Goal: Task Accomplishment & Management: Complete application form

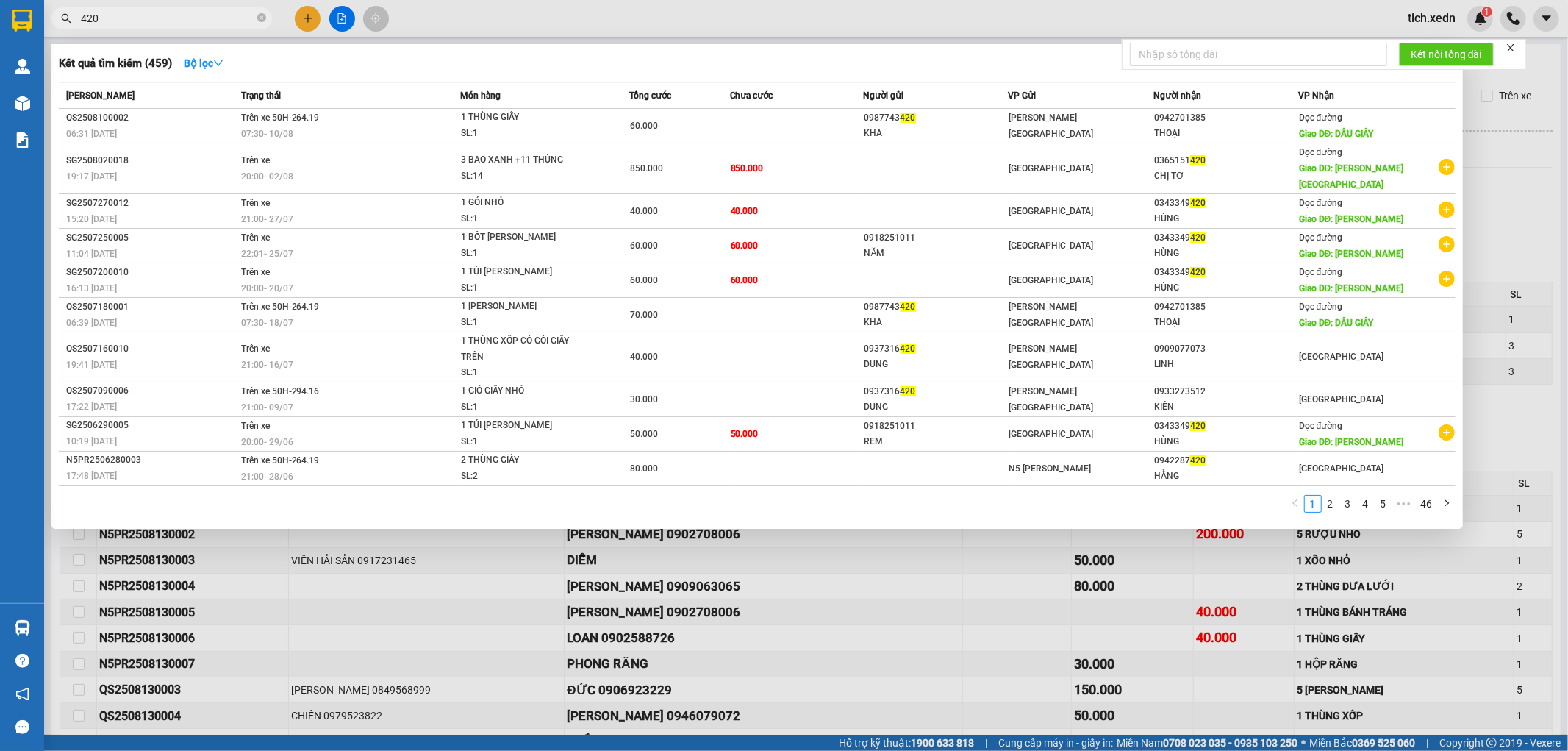
click at [142, 17] on input "420" at bounding box center [168, 18] width 174 height 16
type input "4"
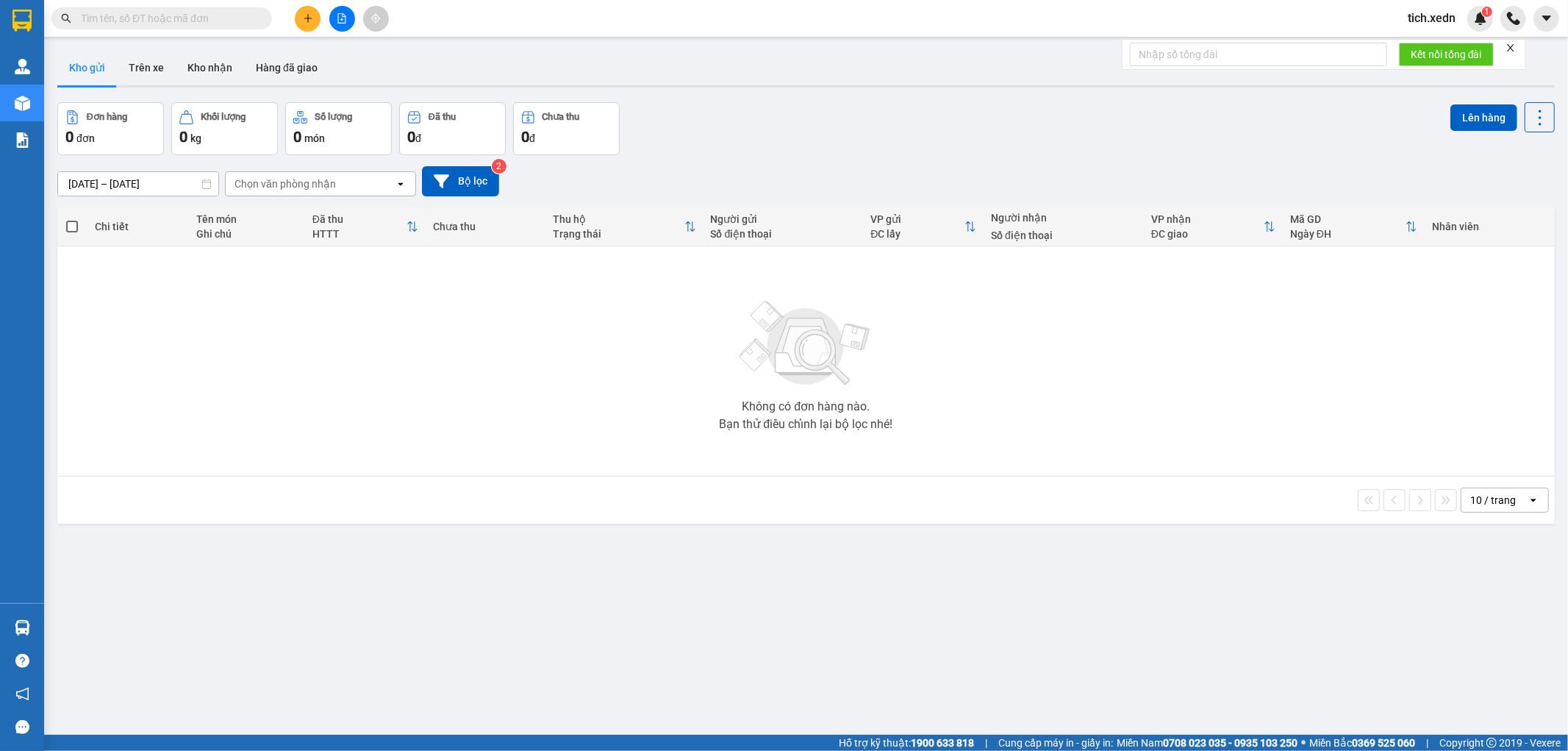
click at [193, 16] on input "text" at bounding box center [168, 18] width 174 height 16
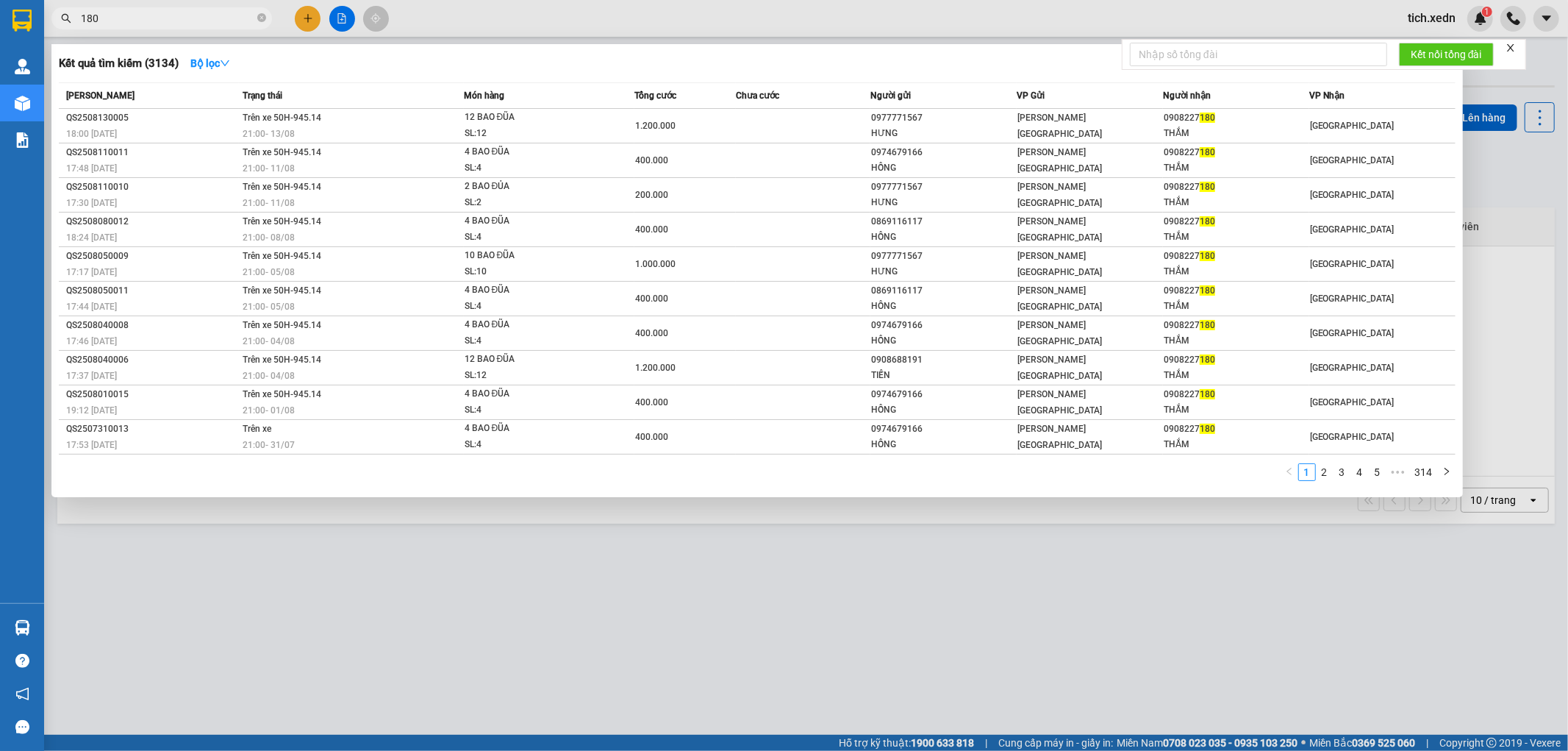
type input "180"
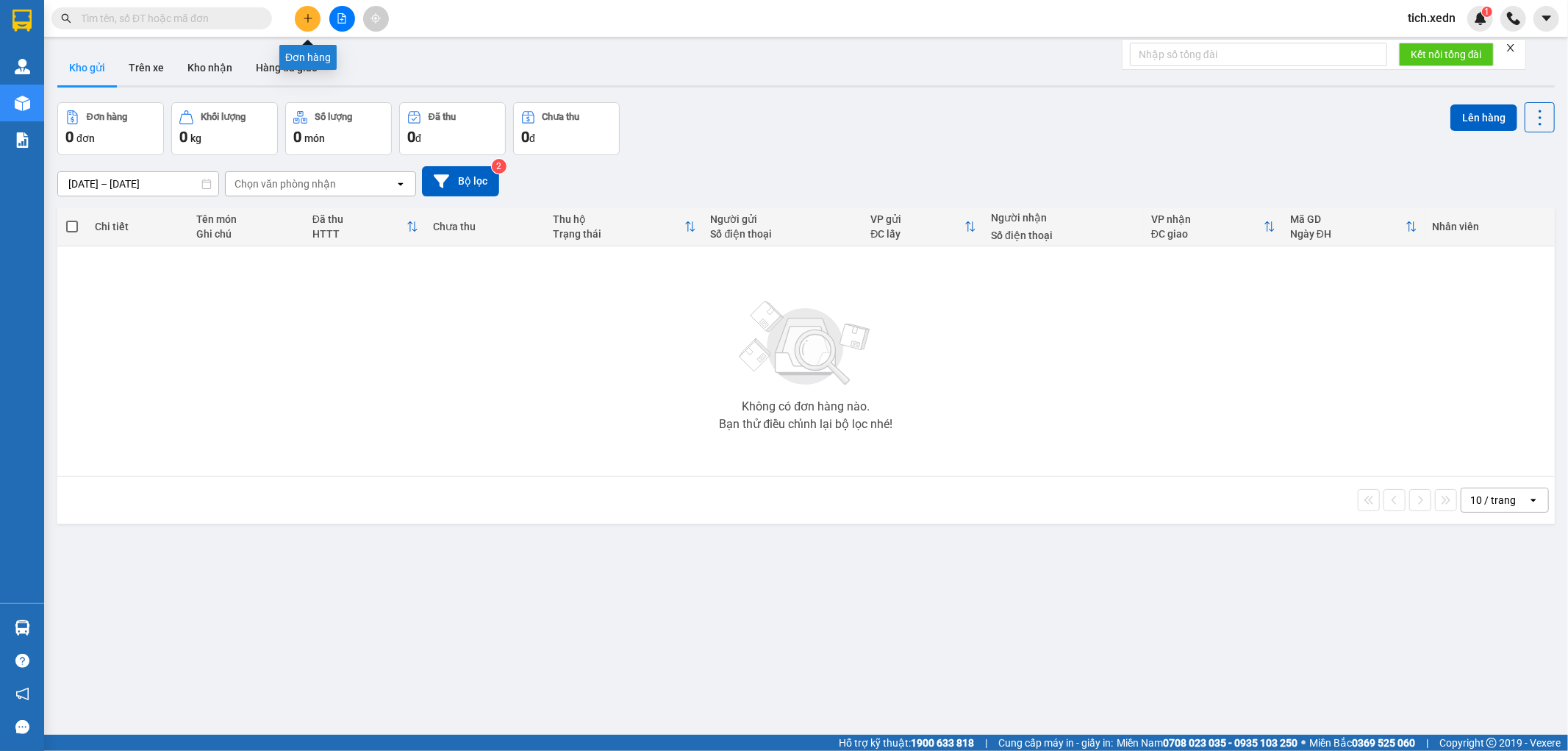
click at [303, 13] on icon "plus" at bounding box center [308, 18] width 11 height 11
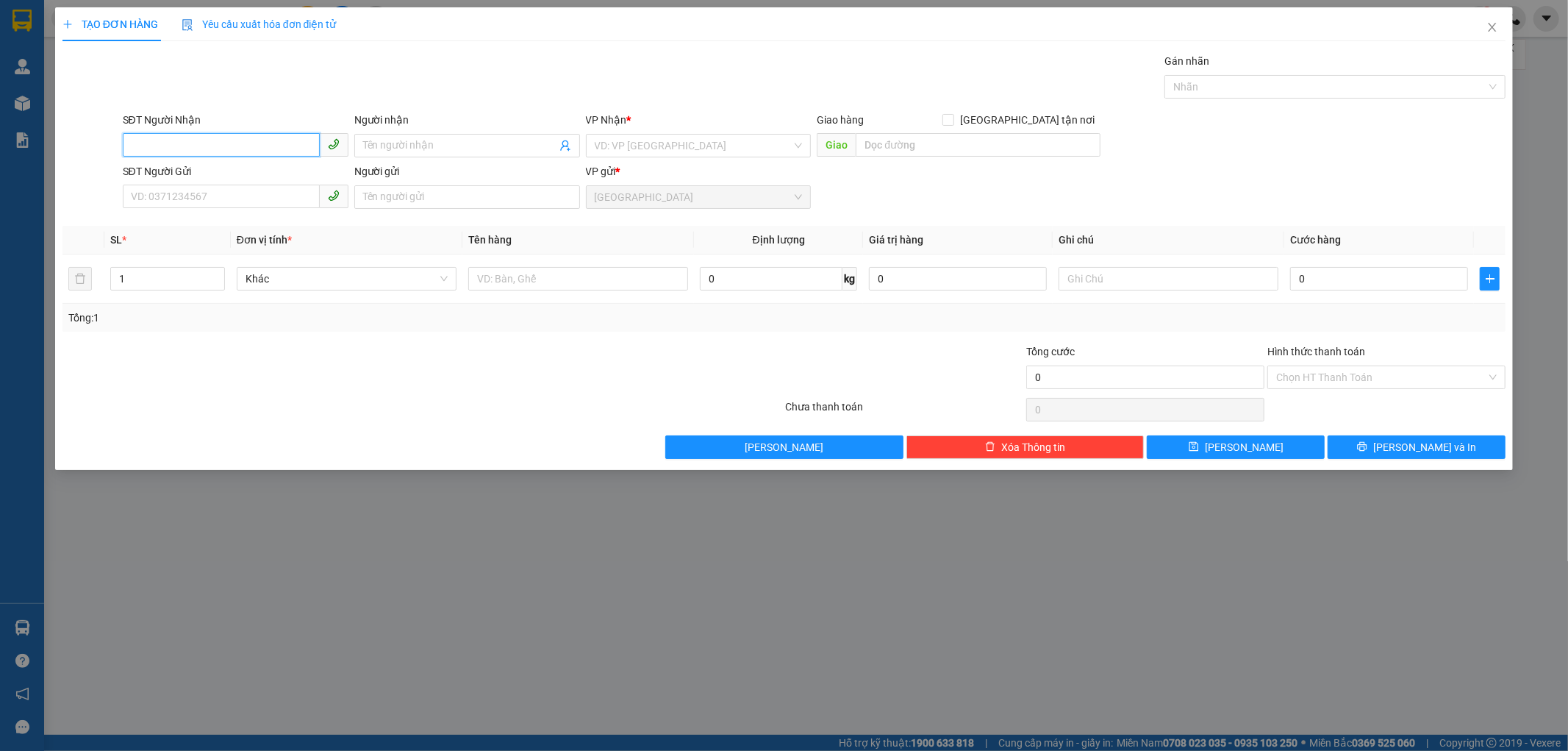
click at [250, 140] on input "SĐT Người Nhận" at bounding box center [221, 145] width 197 height 24
click at [219, 175] on div "0977771022 - DS LAN" at bounding box center [235, 174] width 208 height 16
type input "0977771022"
type input "DS LAN"
checkbox input "true"
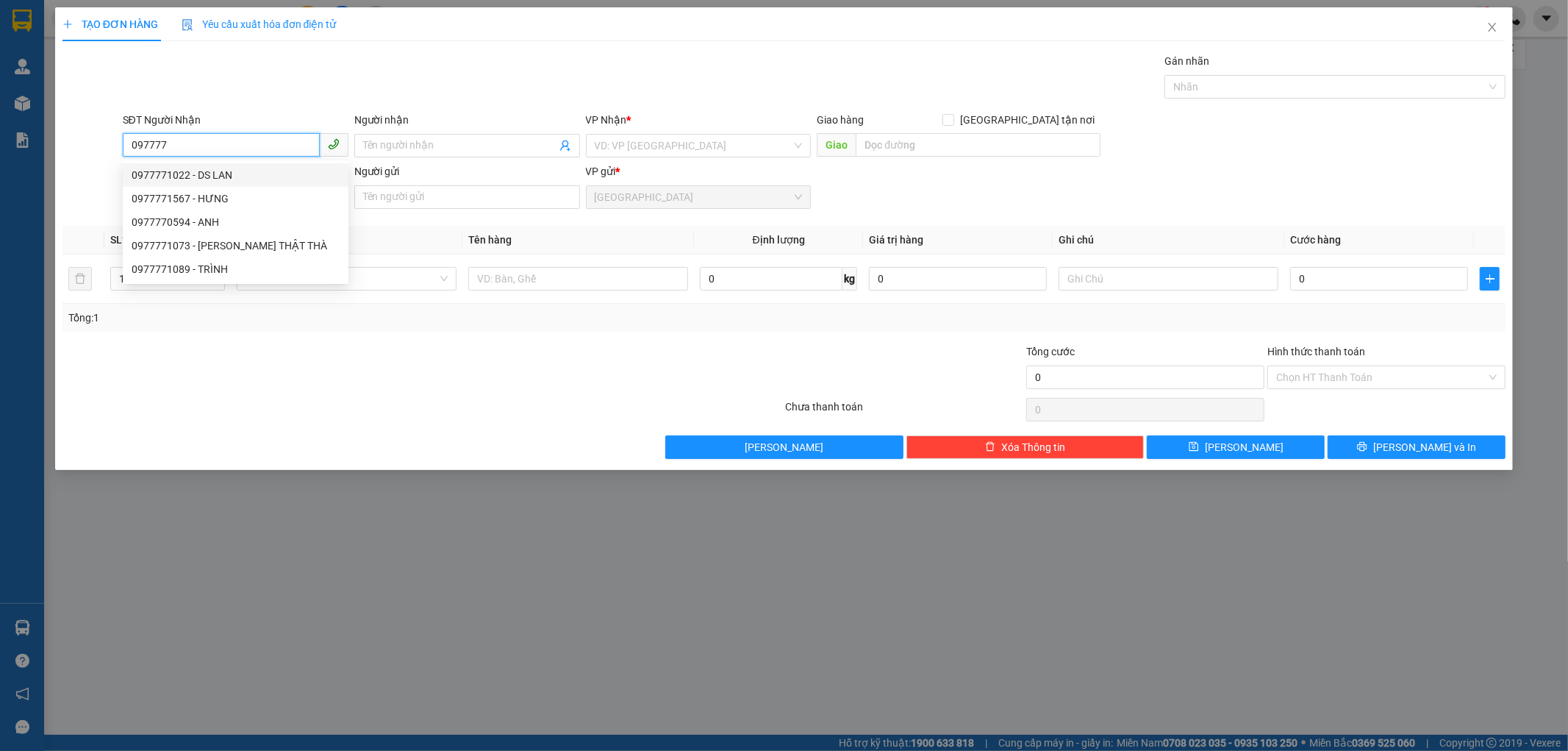
type input "TRUNG TÂM Y TẾ BÁC ÁI"
type input "350.000"
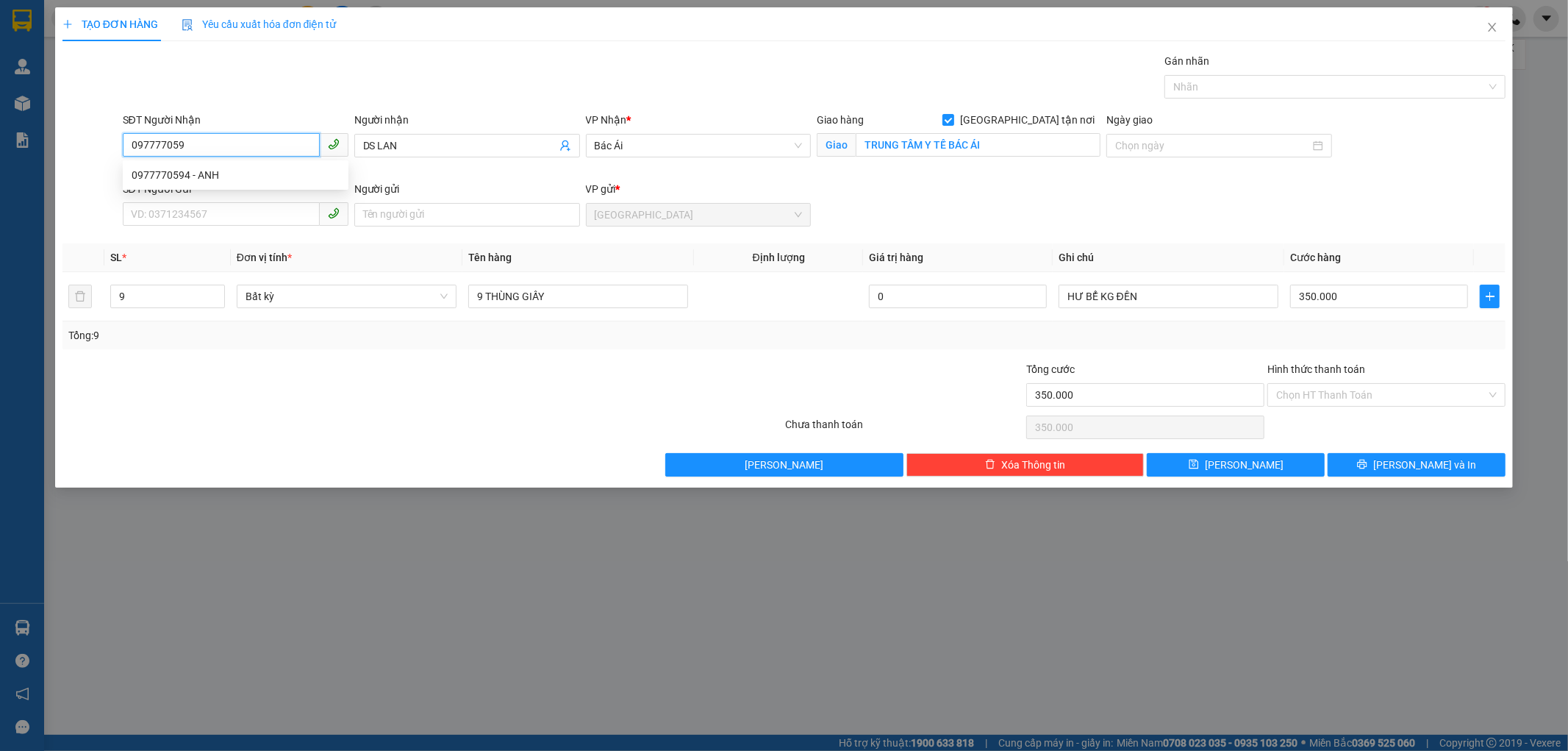
type input "0977770594"
click at [207, 170] on div "0977770594 - ANH" at bounding box center [235, 174] width 208 height 16
type input "ANH"
checkbox input "false"
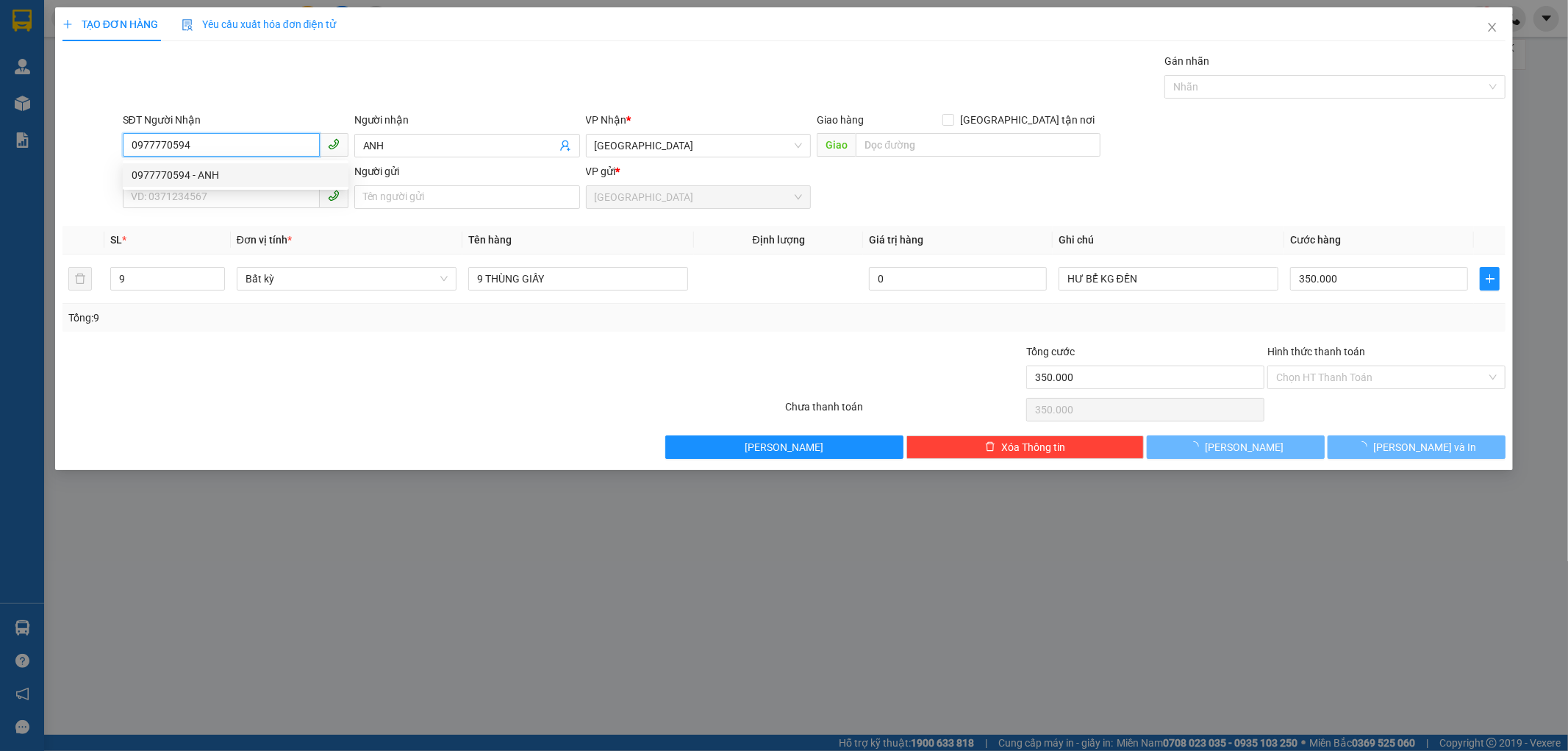
type input "30.000"
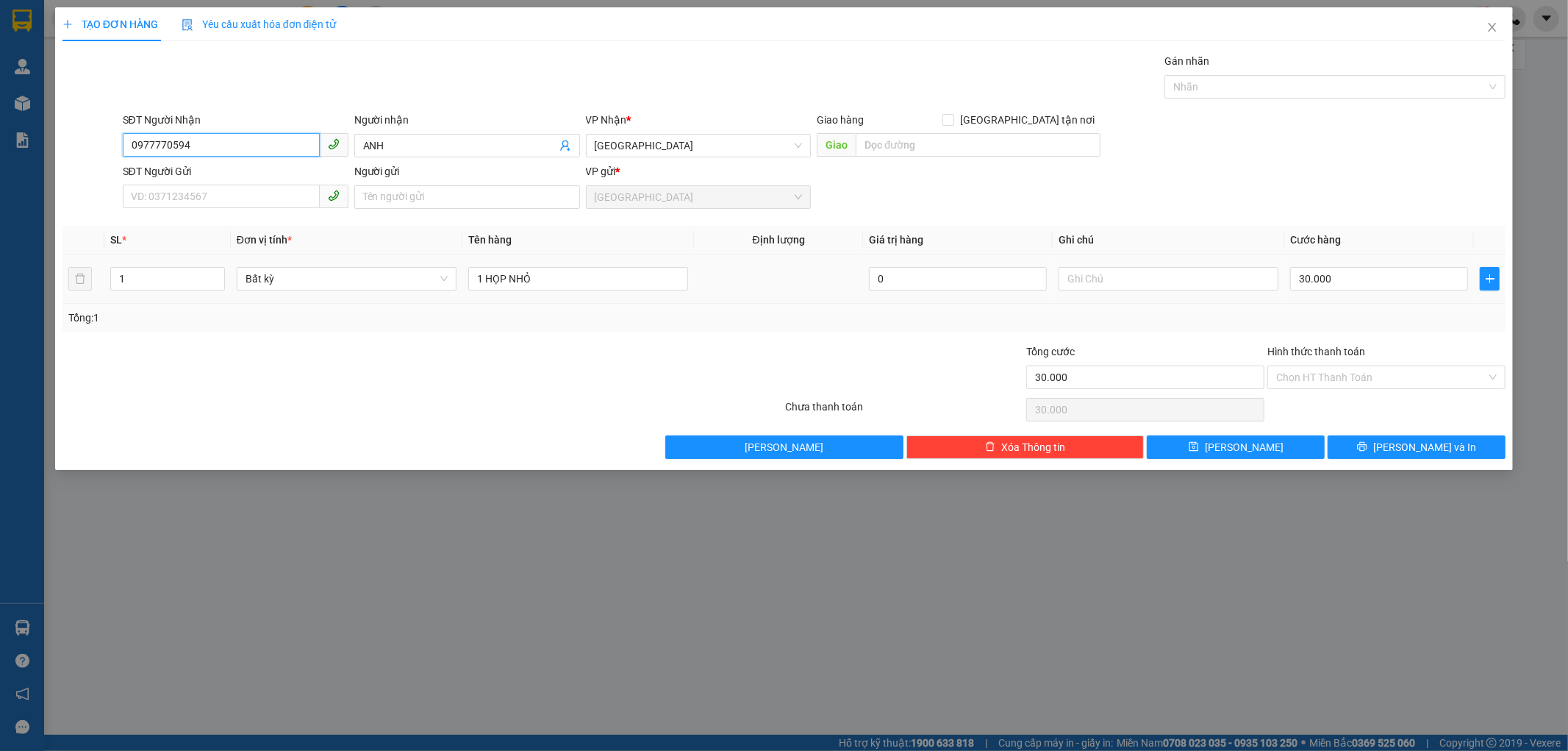
type input "0977770594"
drag, startPoint x: 589, startPoint y: 291, endPoint x: 474, endPoint y: 313, distance: 117.1
click at [589, 290] on div "1 HỌP NHỎ" at bounding box center [578, 279] width 220 height 30
click at [535, 282] on input "1 HỌP NHỎ" at bounding box center [578, 278] width 220 height 24
type input "1 THÙNG GIẤY"
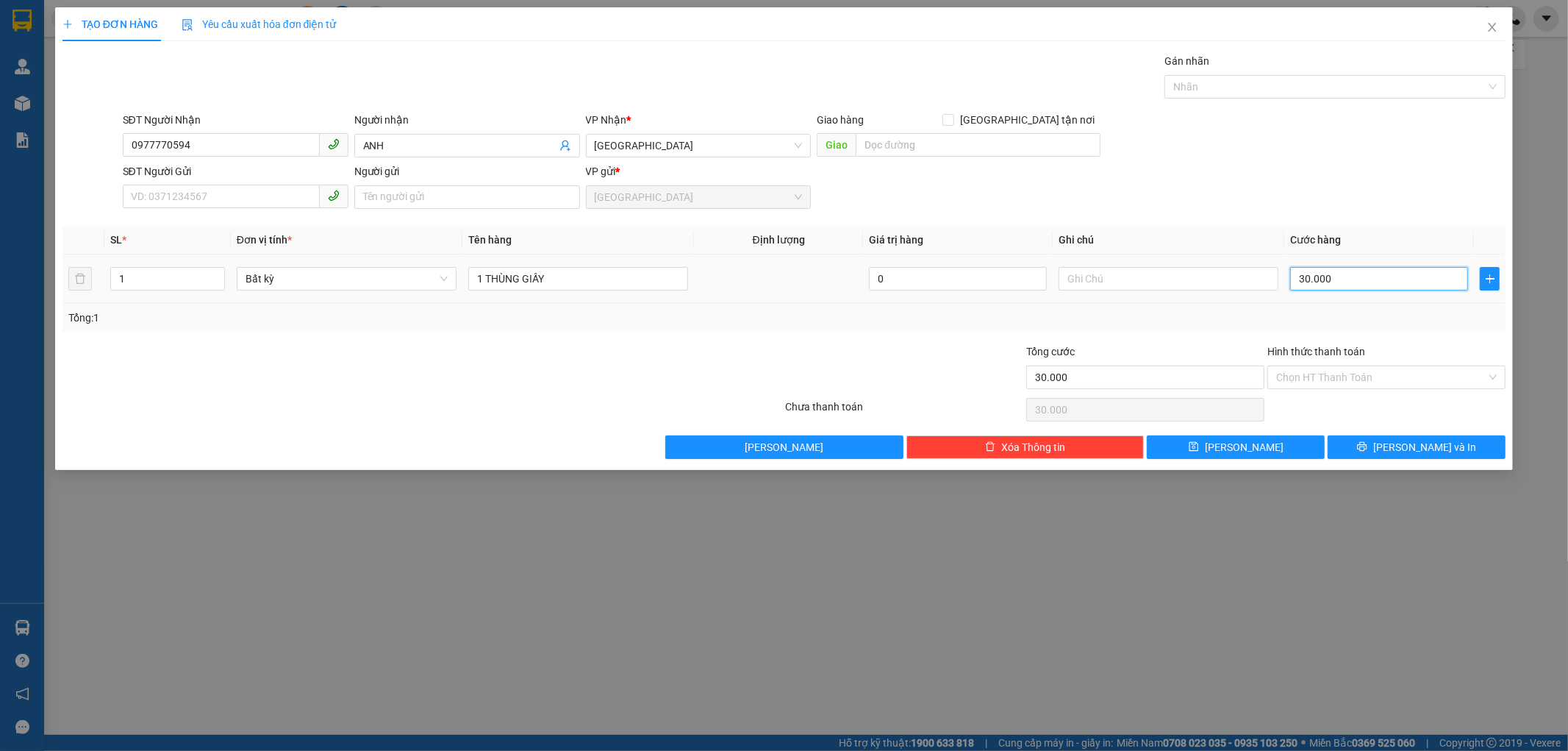
click at [1312, 287] on input "30.000" at bounding box center [1379, 278] width 178 height 24
type input "5"
type input "0"
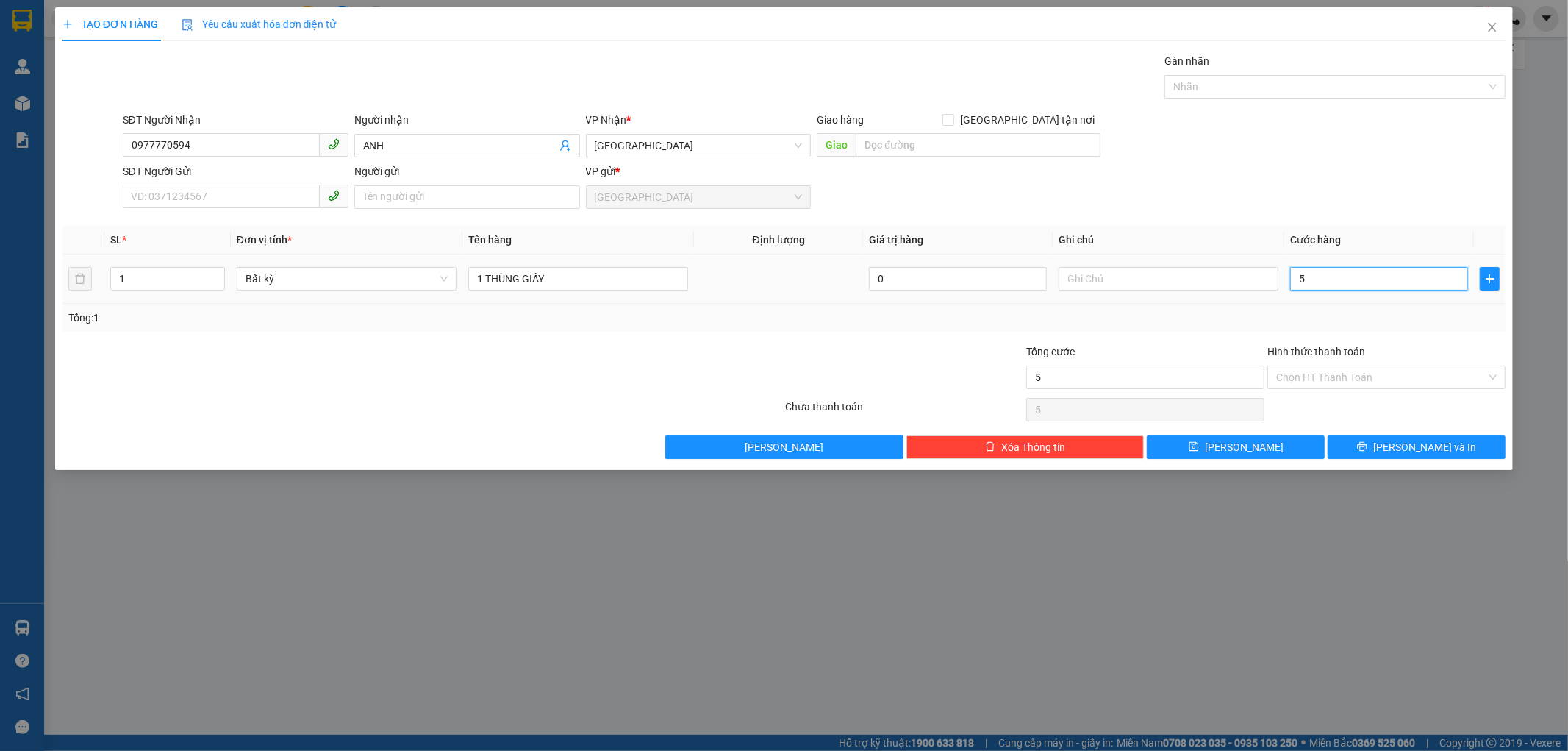
type input "0"
type input "4"
type input "04"
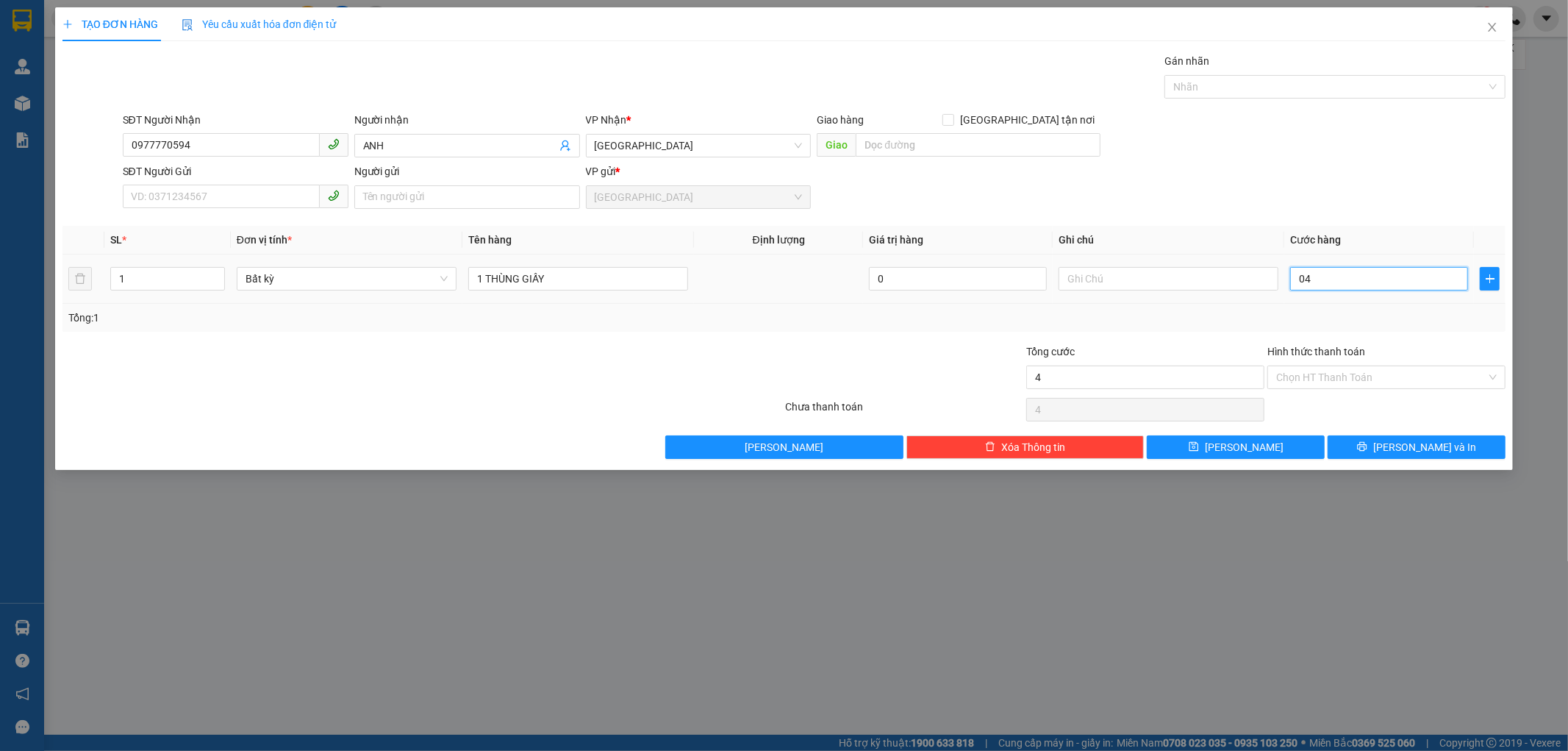
type input "40"
type input "040"
type input "4"
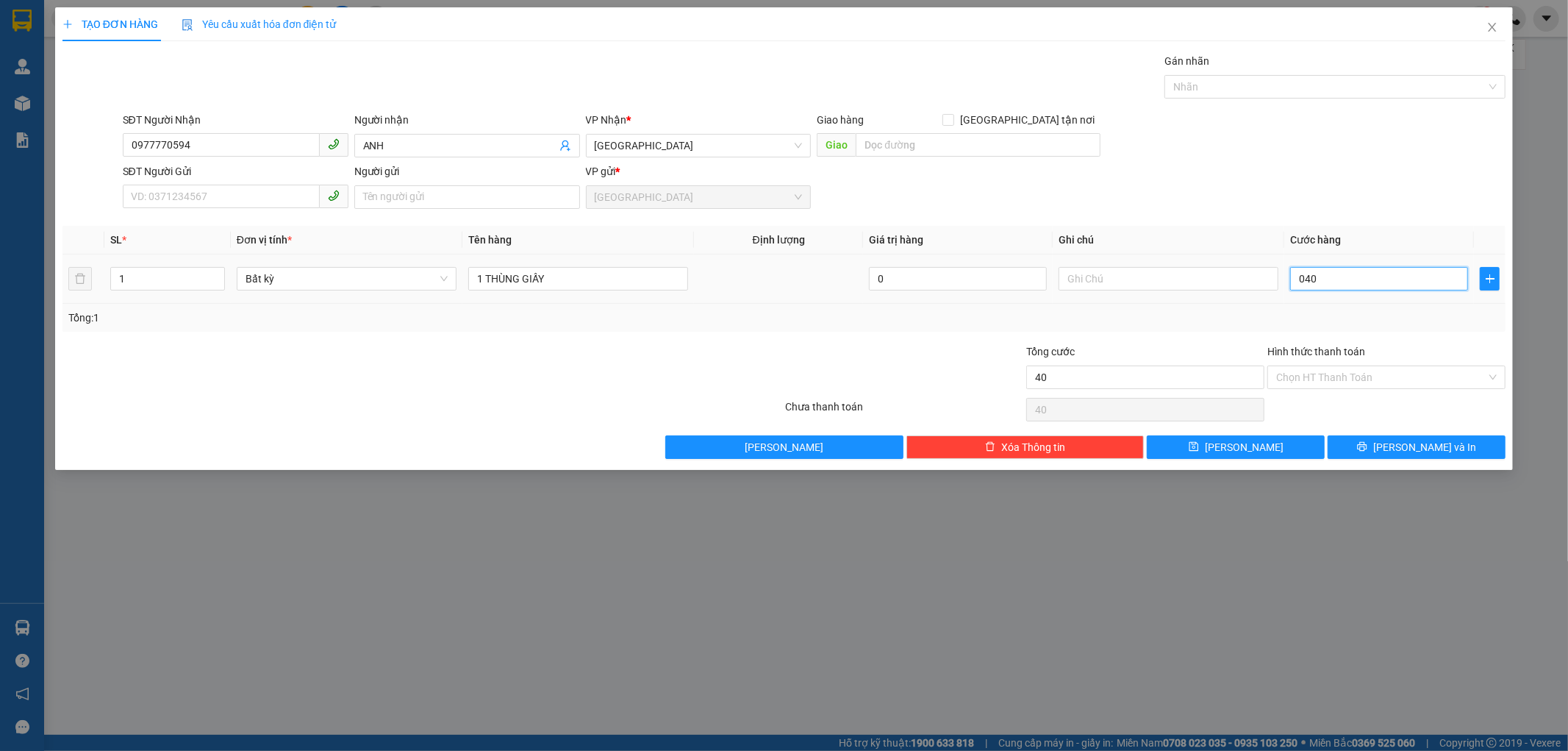
type input "04"
type input "0"
click at [1295, 284] on input "0" at bounding box center [1379, 278] width 178 height 24
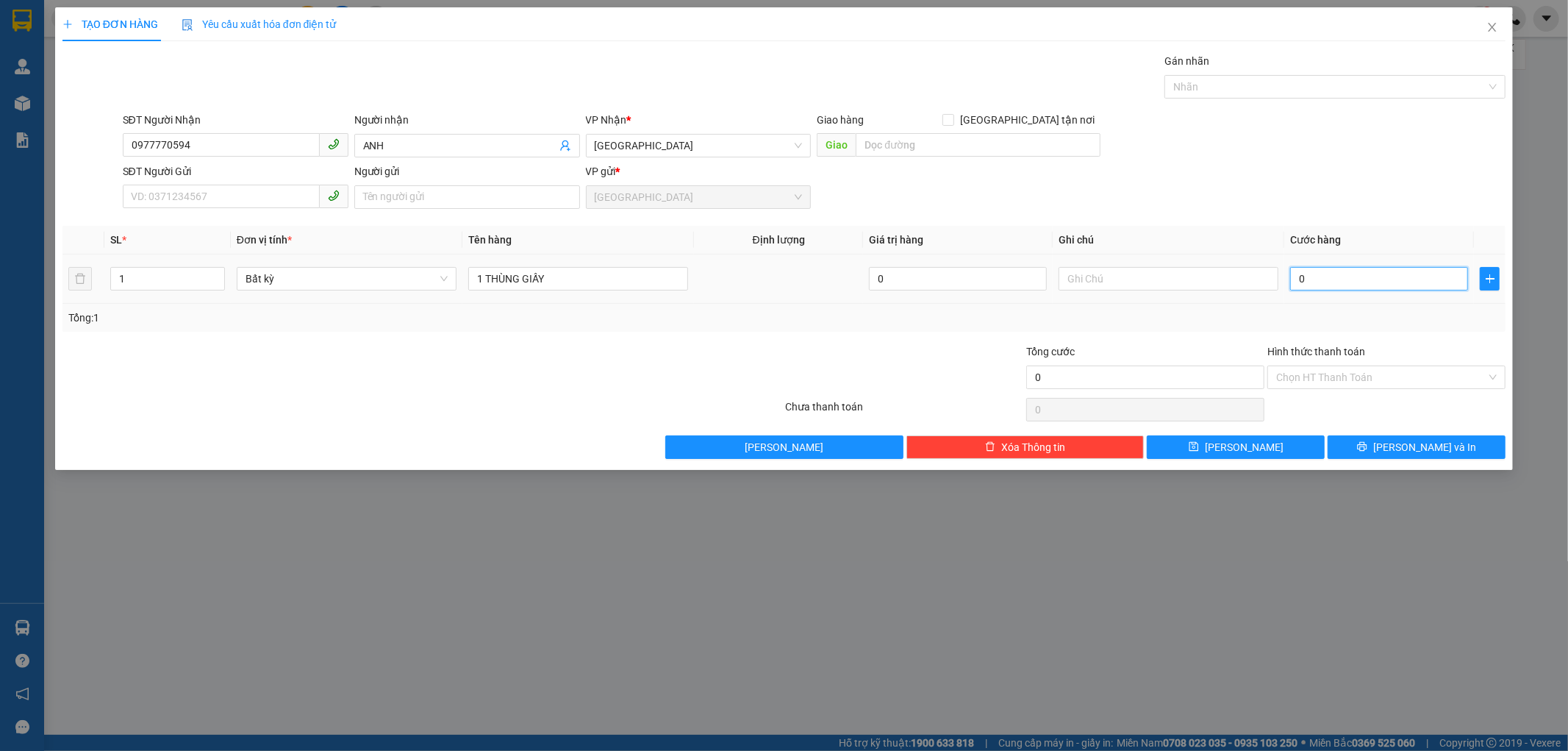
type input "40"
type input "40.000"
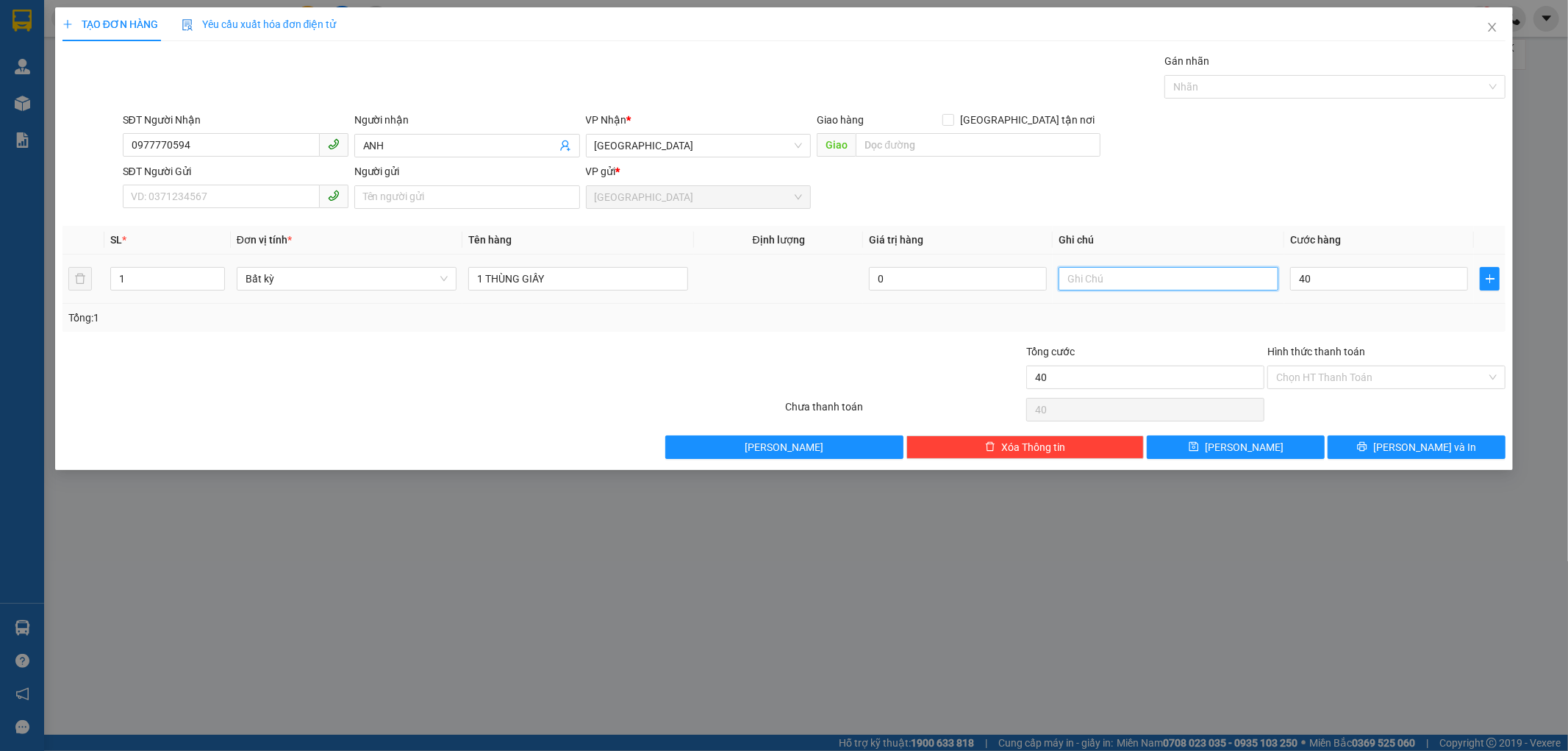
type input "40.000"
click at [1265, 272] on input "text" at bounding box center [1168, 278] width 220 height 24
type input "CK CHỊ SA"
click at [1341, 375] on input "Hình thức thanh toán" at bounding box center [1381, 377] width 210 height 22
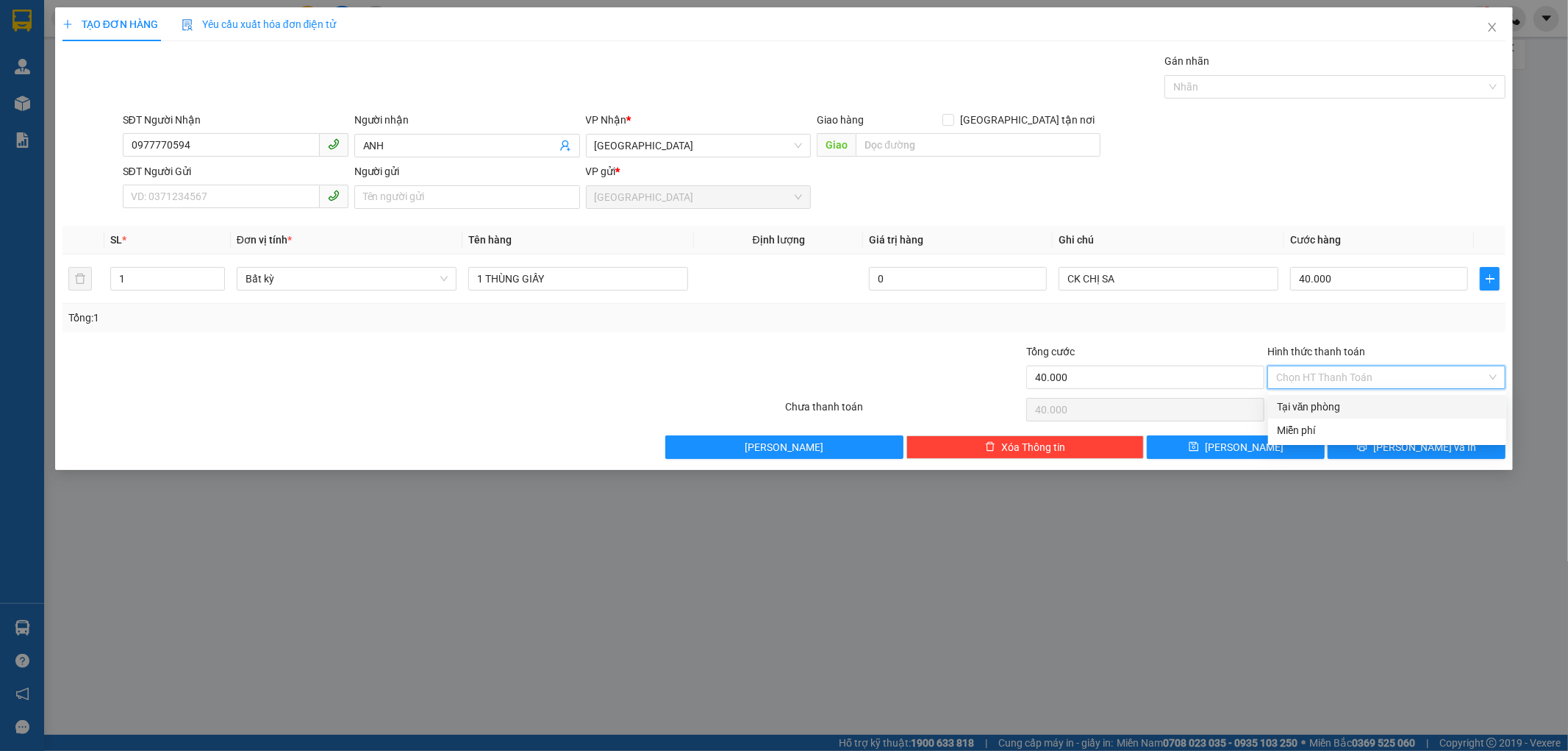
click at [1341, 409] on div "Tại văn phòng" at bounding box center [1388, 406] width 221 height 16
type input "0"
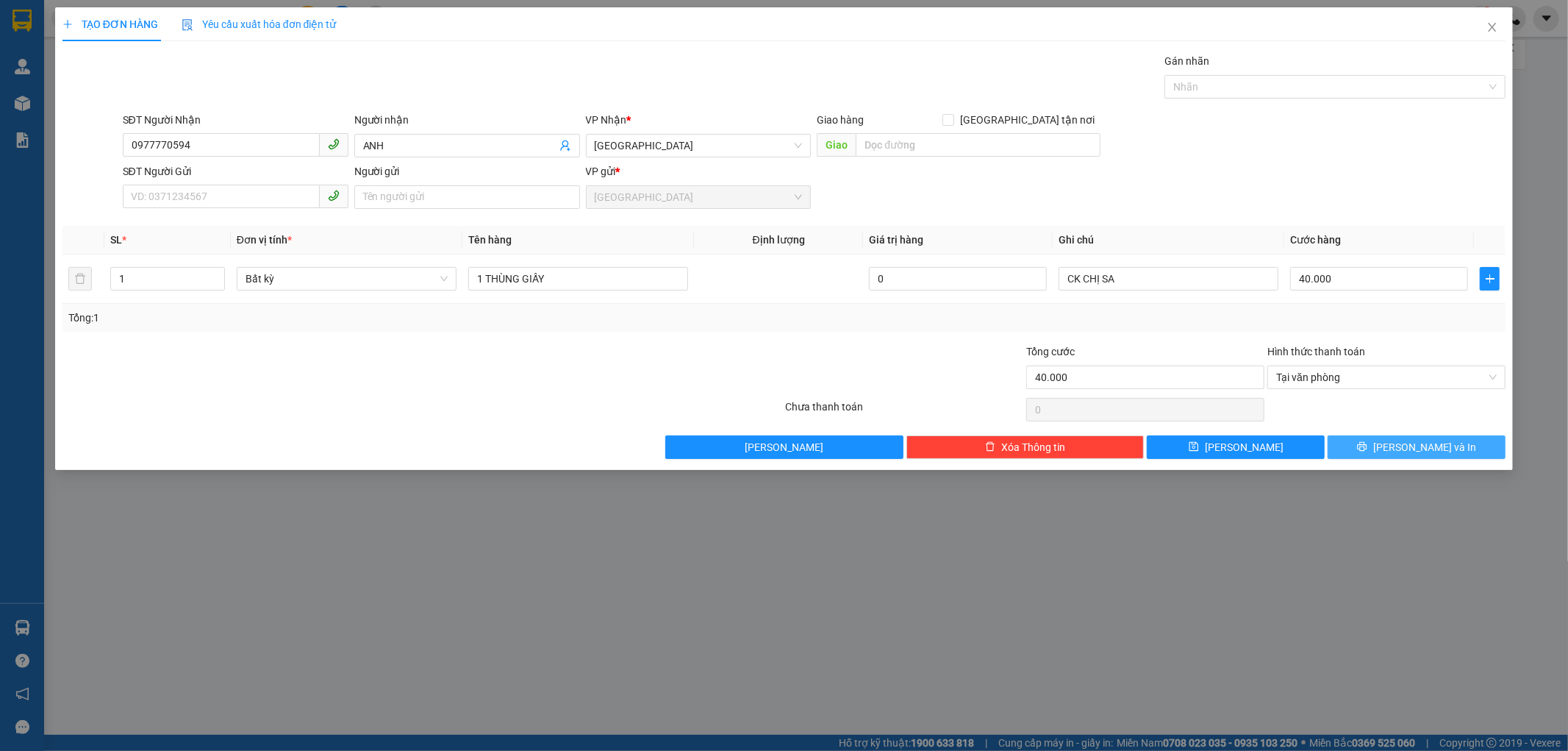
click at [1385, 456] on button "Lưu và In" at bounding box center [1416, 446] width 178 height 24
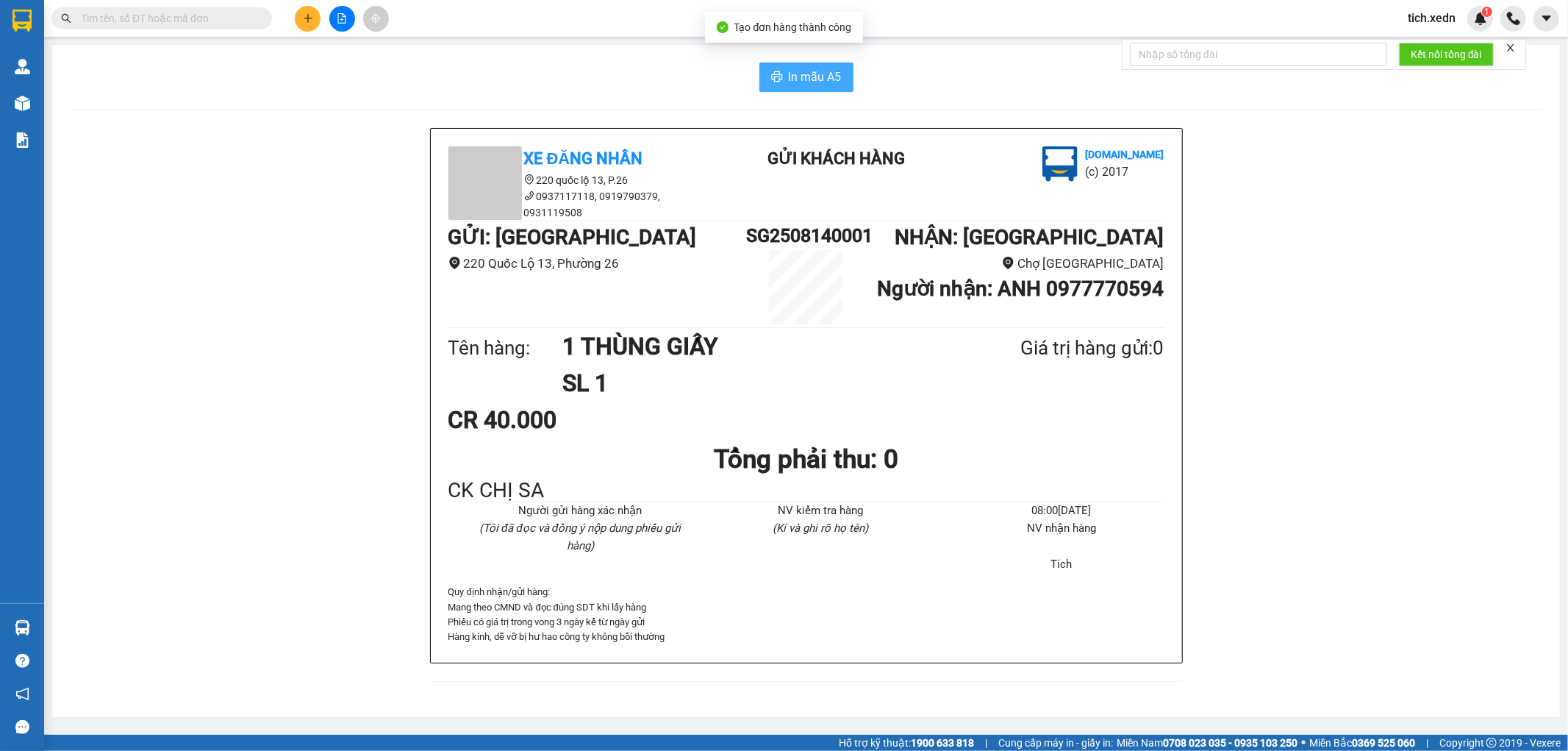
click at [810, 82] on span "In mẫu A5" at bounding box center [816, 77] width 53 height 18
